Goal: Information Seeking & Learning: Learn about a topic

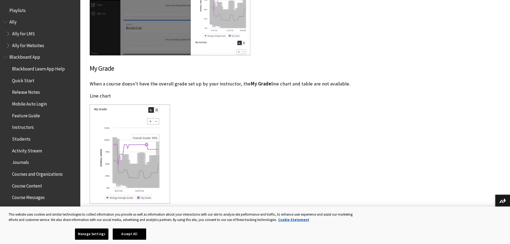
scroll to position [730, 0]
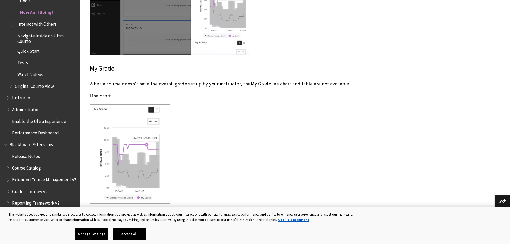
click at [25, 63] on span "Tests" at bounding box center [22, 61] width 10 height 7
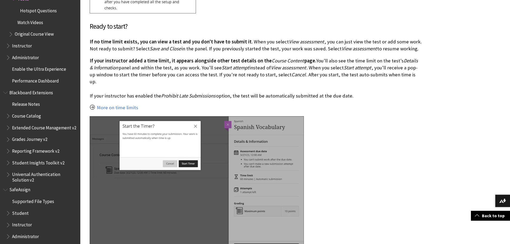
scroll to position [765, 0]
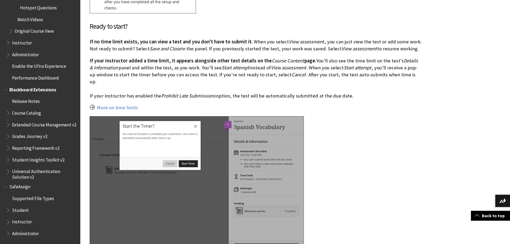
click at [32, 136] on span "Grades Journey v2" at bounding box center [29, 135] width 35 height 7
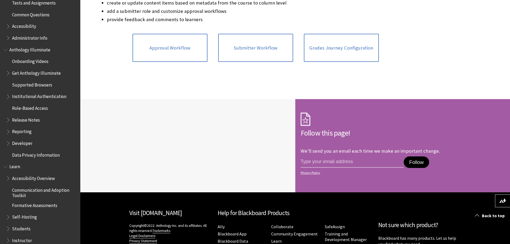
scroll to position [295, 0]
